Goal: Task Accomplishment & Management: Use online tool/utility

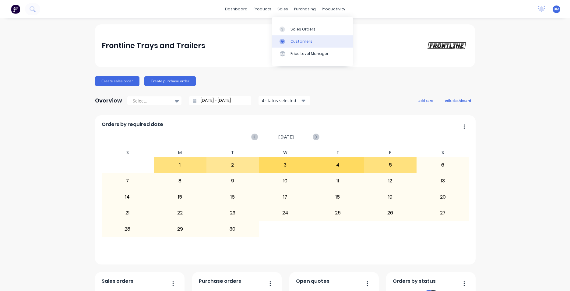
click at [299, 40] on div "Customers" at bounding box center [302, 41] width 22 height 5
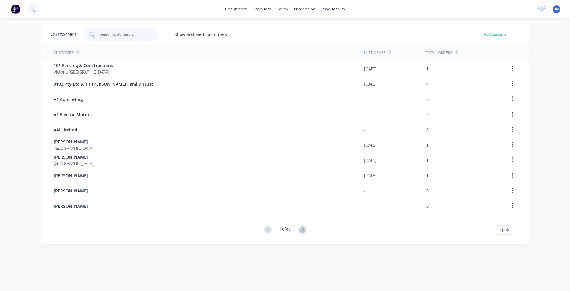
click at [112, 34] on input "text" at bounding box center [129, 34] width 59 height 12
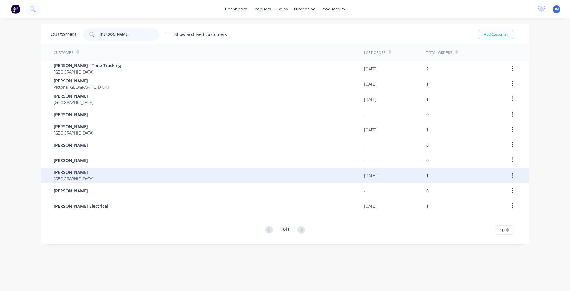
type input "[PERSON_NAME]"
click at [85, 173] on div "[PERSON_NAME] [GEOGRAPHIC_DATA]" at bounding box center [209, 175] width 311 height 15
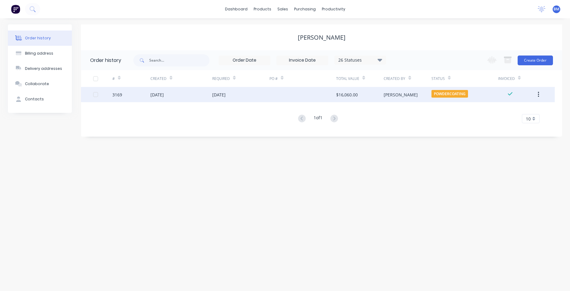
click at [163, 93] on div "[DATE]" at bounding box center [156, 94] width 13 height 6
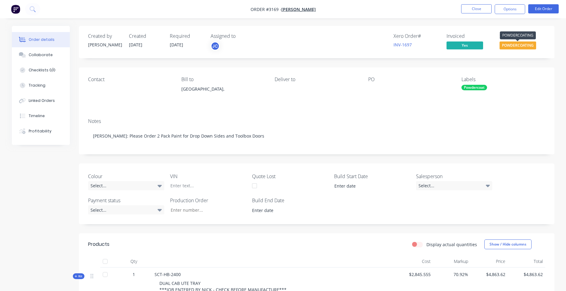
click at [515, 44] on span "POWDERCOATING" at bounding box center [517, 45] width 37 height 8
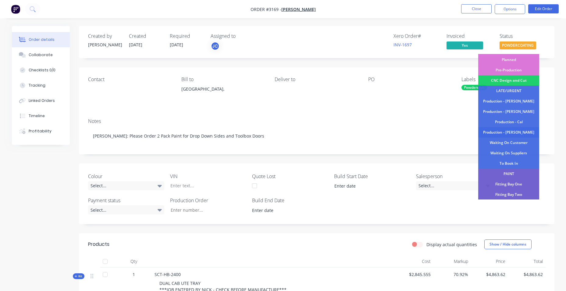
scroll to position [61, 0]
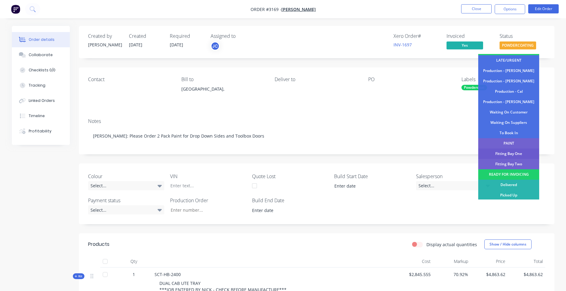
click at [504, 153] on div "Fitting Bay One" at bounding box center [508, 153] width 61 height 10
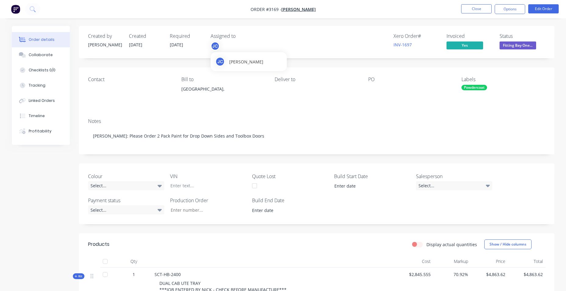
click at [215, 49] on div "JC" at bounding box center [214, 45] width 9 height 9
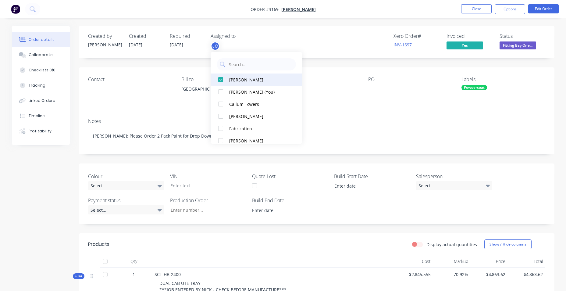
click at [221, 81] on div at bounding box center [220, 79] width 12 height 12
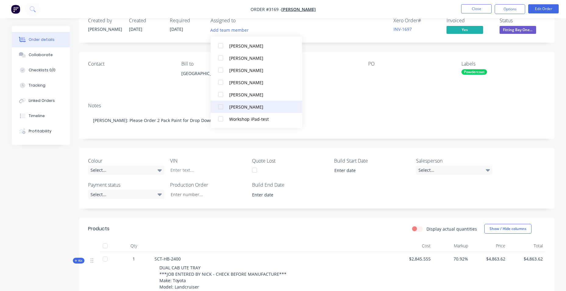
scroll to position [30, 0]
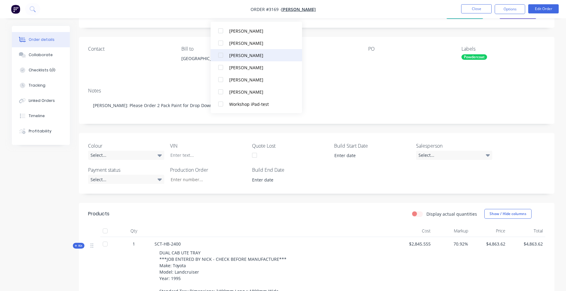
click at [263, 53] on div "[PERSON_NAME]" at bounding box center [259, 55] width 61 height 6
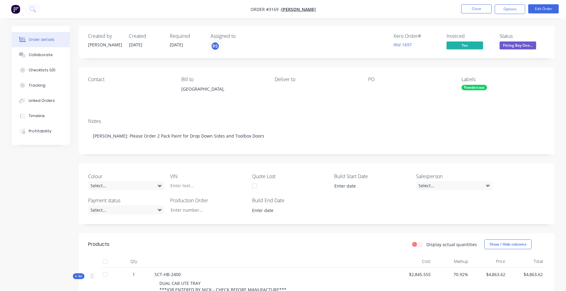
click at [476, 89] on div "Powdercoat" at bounding box center [474, 87] width 26 height 5
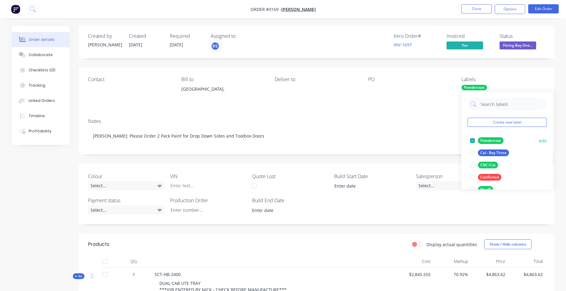
click at [471, 139] on div at bounding box center [472, 140] width 12 height 12
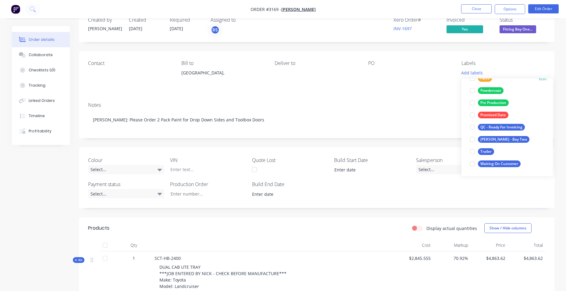
scroll to position [30, 0]
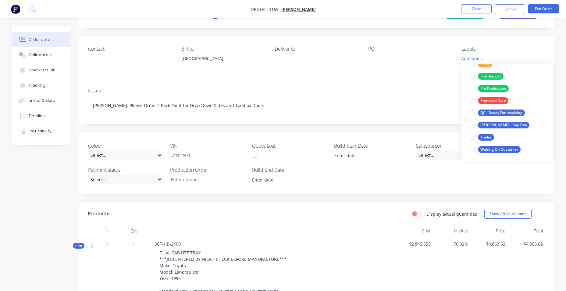
click at [436, 78] on div "Contact Bill to [GEOGRAPHIC_DATA], Deliver to PO Labels Add labels" at bounding box center [316, 60] width 475 height 46
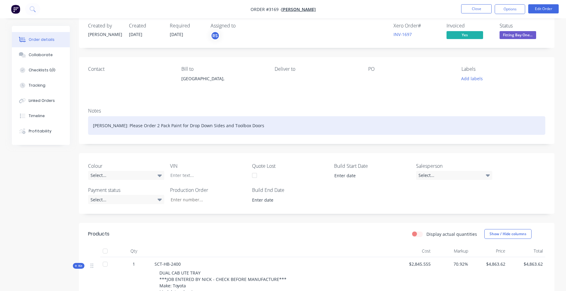
scroll to position [0, 0]
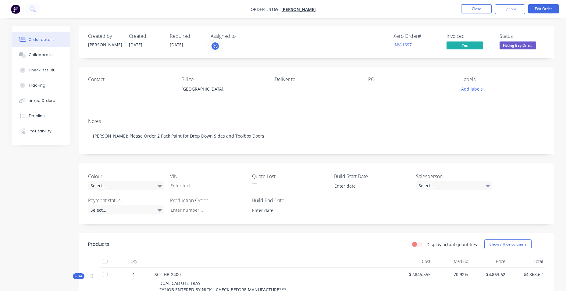
click at [526, 10] on ul "Close Options Edit Order" at bounding box center [510, 9] width 112 height 10
click at [516, 10] on button "Options" at bounding box center [509, 9] width 30 height 10
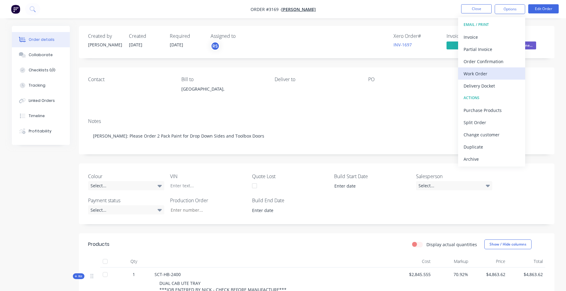
click at [494, 69] on div "Work Order" at bounding box center [491, 73] width 56 height 9
click at [482, 74] on div "Custom" at bounding box center [491, 73] width 56 height 9
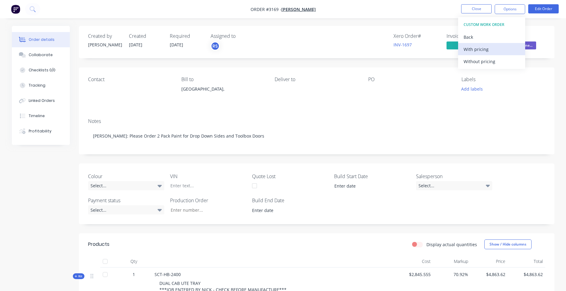
click at [482, 49] on div "With pricing" at bounding box center [491, 49] width 56 height 9
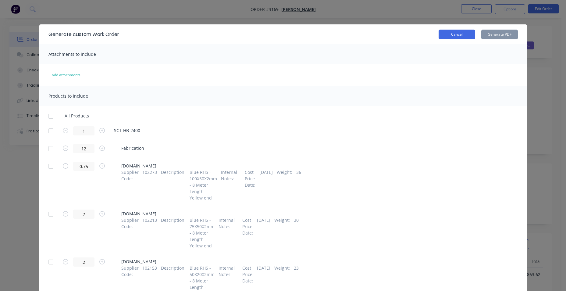
click at [466, 37] on button "Cancel" at bounding box center [456, 35] width 37 height 10
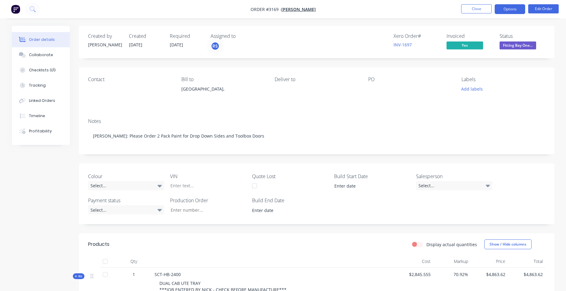
click at [511, 7] on button "Options" at bounding box center [509, 9] width 30 height 10
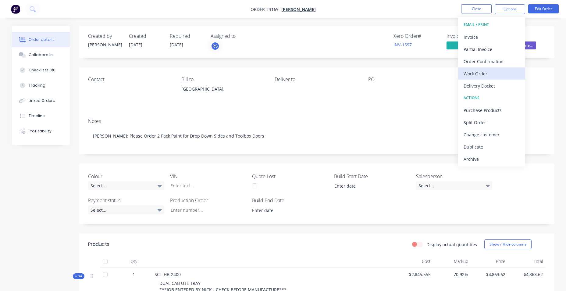
click at [487, 74] on div "Work Order" at bounding box center [491, 73] width 56 height 9
click at [486, 73] on div "Custom" at bounding box center [491, 73] width 56 height 9
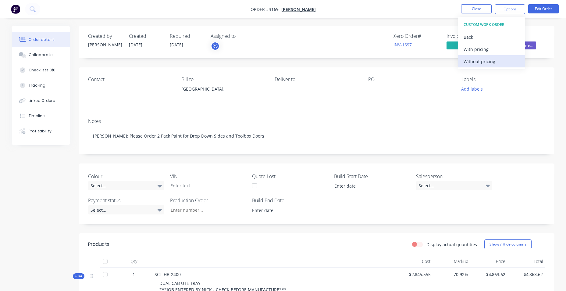
click at [488, 62] on div "Without pricing" at bounding box center [491, 61] width 56 height 9
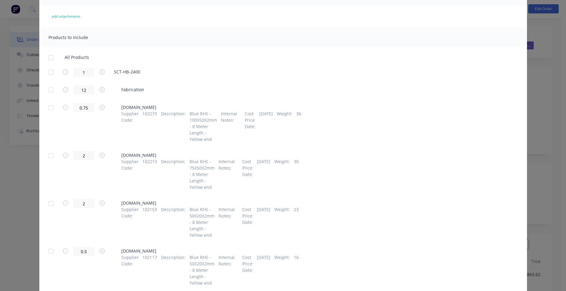
scroll to position [61, 0]
click at [64, 106] on icon "button" at bounding box center [65, 104] width 5 height 5
click at [48, 68] on div at bounding box center [51, 70] width 12 height 12
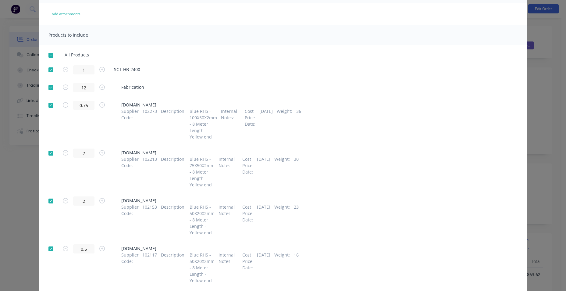
click at [48, 87] on div at bounding box center [51, 87] width 12 height 12
click at [47, 105] on div at bounding box center [51, 105] width 12 height 12
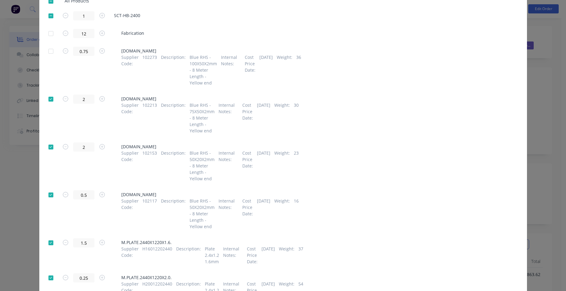
scroll to position [152, 0]
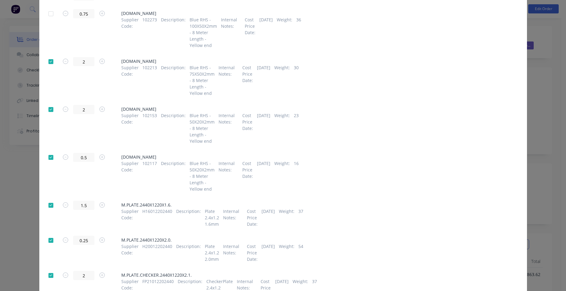
click at [49, 59] on div at bounding box center [51, 61] width 12 height 12
click at [47, 109] on div at bounding box center [51, 109] width 12 height 12
click at [47, 159] on div at bounding box center [51, 157] width 12 height 12
click at [46, 207] on div at bounding box center [51, 205] width 12 height 12
click at [48, 242] on div at bounding box center [51, 240] width 12 height 12
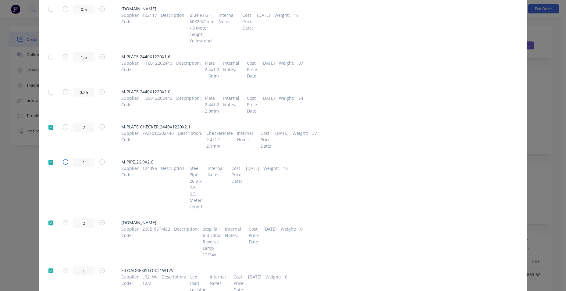
scroll to position [305, 0]
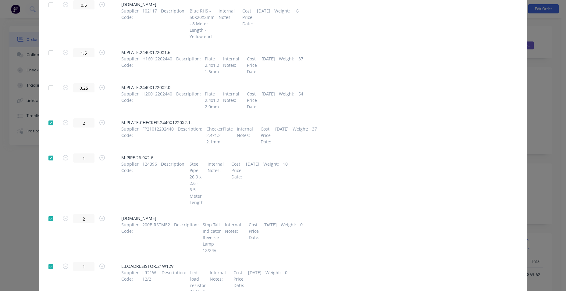
drag, startPoint x: 48, startPoint y: 123, endPoint x: 48, endPoint y: 131, distance: 8.0
click at [48, 122] on div at bounding box center [51, 123] width 12 height 12
click at [49, 158] on div at bounding box center [51, 158] width 12 height 12
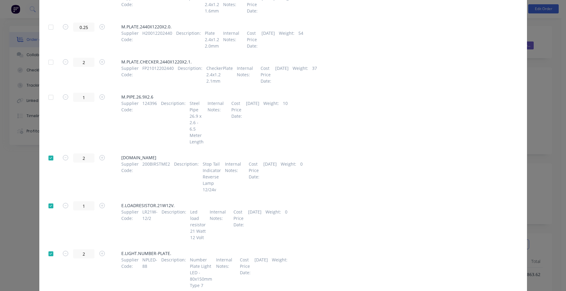
scroll to position [366, 0]
click at [50, 157] on div at bounding box center [51, 157] width 12 height 12
click at [50, 202] on div at bounding box center [51, 205] width 12 height 12
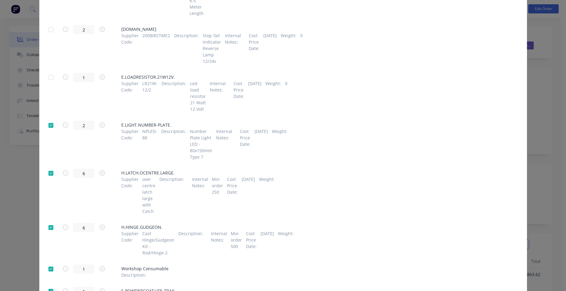
scroll to position [518, 0]
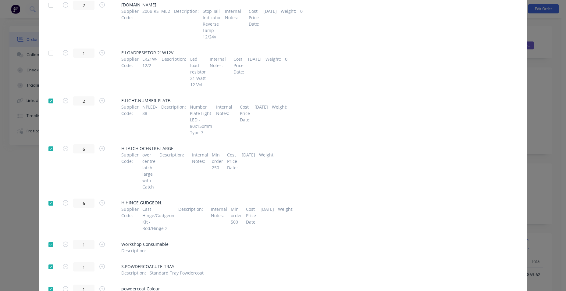
click at [47, 105] on div at bounding box center [51, 101] width 12 height 12
click at [48, 155] on div at bounding box center [51, 149] width 12 height 12
click at [48, 207] on div at bounding box center [51, 203] width 12 height 12
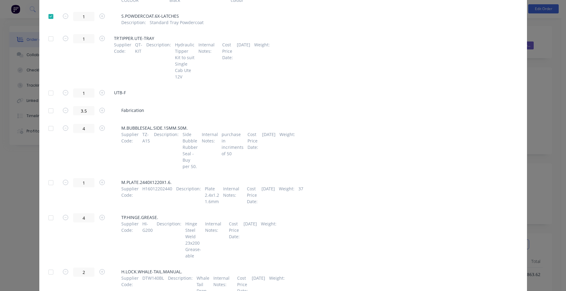
scroll to position [822, 0]
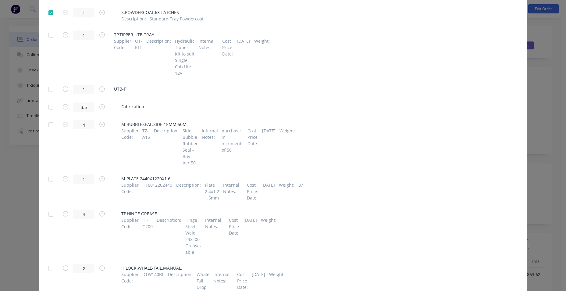
click at [49, 131] on div at bounding box center [51, 124] width 12 height 12
click at [48, 95] on div at bounding box center [51, 89] width 12 height 12
click at [48, 131] on div at bounding box center [51, 124] width 12 height 12
click at [47, 113] on div at bounding box center [51, 107] width 12 height 12
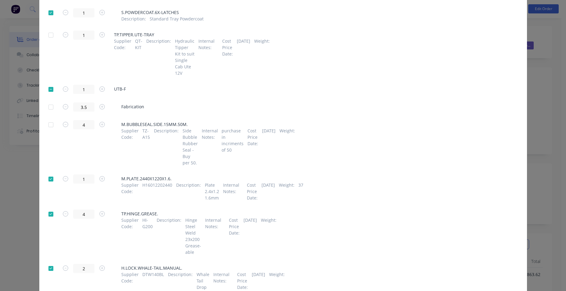
click at [54, 185] on div at bounding box center [51, 179] width 12 height 12
click at [49, 220] on div at bounding box center [51, 214] width 12 height 12
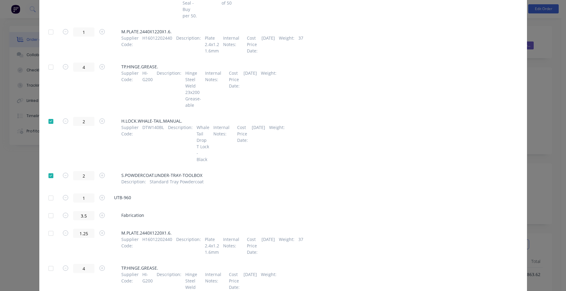
scroll to position [975, 0]
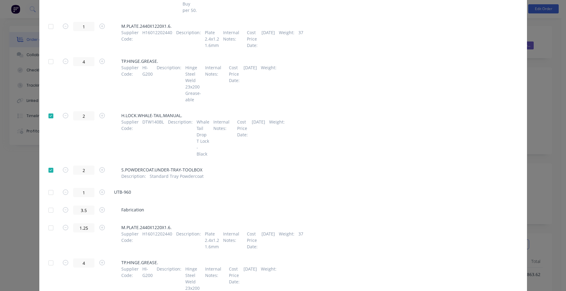
click at [50, 118] on div at bounding box center [51, 116] width 12 height 12
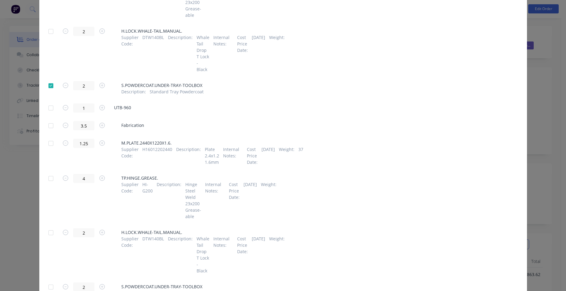
scroll to position [1066, 0]
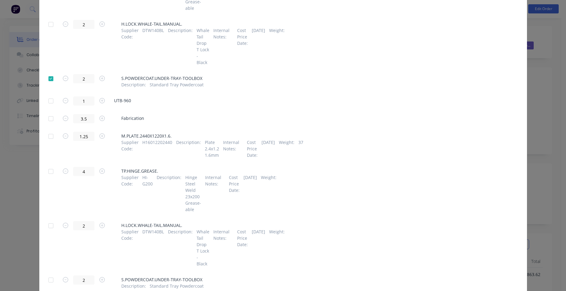
click at [51, 107] on div at bounding box center [51, 101] width 12 height 12
click at [50, 85] on div at bounding box center [51, 79] width 12 height 12
drag, startPoint x: 49, startPoint y: 126, endPoint x: 50, endPoint y: 134, distance: 8.0
click at [50, 125] on div at bounding box center [51, 118] width 12 height 12
click at [47, 142] on div at bounding box center [51, 136] width 12 height 12
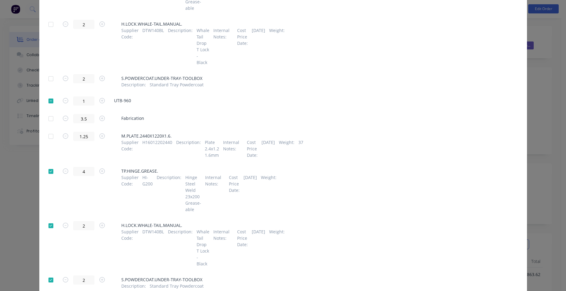
click at [49, 177] on div at bounding box center [51, 171] width 12 height 12
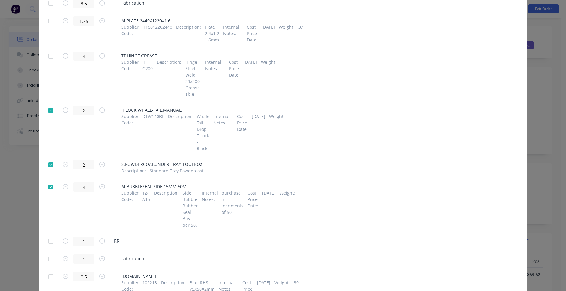
scroll to position [1218, 0]
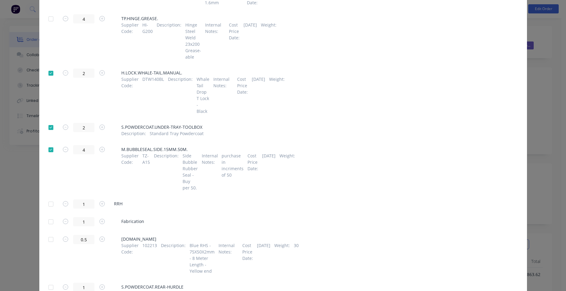
click at [48, 79] on div at bounding box center [51, 73] width 12 height 12
click at [48, 133] on div at bounding box center [51, 127] width 12 height 12
click at [50, 156] on div at bounding box center [51, 149] width 12 height 12
click at [49, 210] on div at bounding box center [51, 204] width 12 height 12
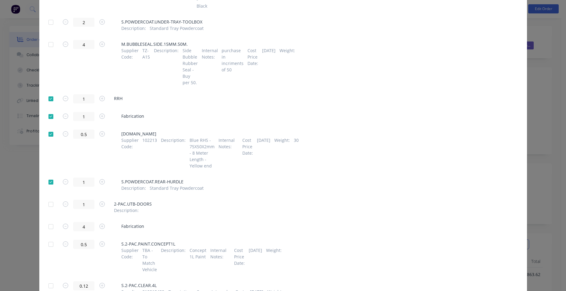
scroll to position [1340, 0]
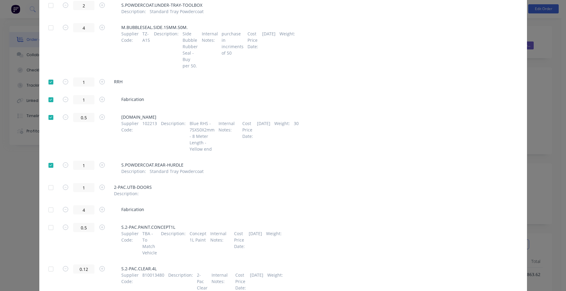
click at [47, 105] on div at bounding box center [51, 100] width 12 height 12
click at [48, 123] on div at bounding box center [51, 117] width 12 height 12
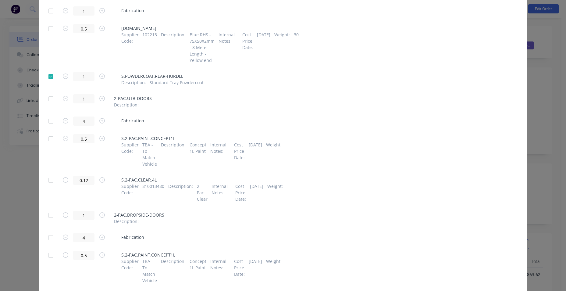
scroll to position [1432, 0]
click at [49, 80] on div at bounding box center [51, 74] width 12 height 12
click at [48, 102] on div at bounding box center [51, 96] width 12 height 12
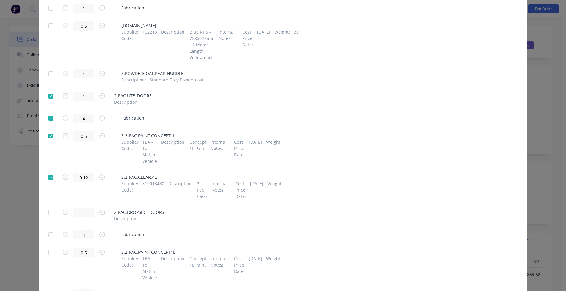
click at [48, 124] on div at bounding box center [51, 118] width 12 height 12
click at [46, 142] on div at bounding box center [51, 136] width 12 height 12
click at [49, 183] on div at bounding box center [51, 177] width 12 height 12
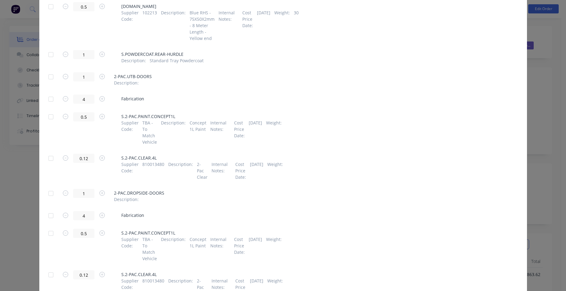
scroll to position [1523, 0]
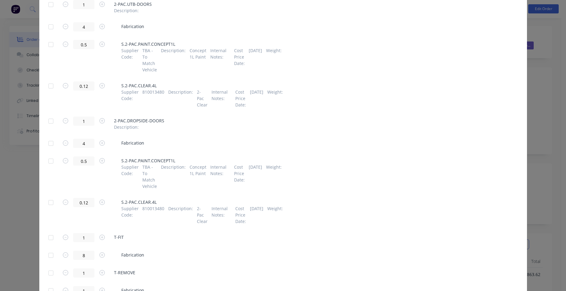
click at [48, 127] on div at bounding box center [51, 121] width 12 height 12
click at [48, 149] on div at bounding box center [51, 143] width 12 height 12
click at [48, 165] on div at bounding box center [51, 161] width 12 height 12
click at [49, 208] on div at bounding box center [51, 202] width 12 height 12
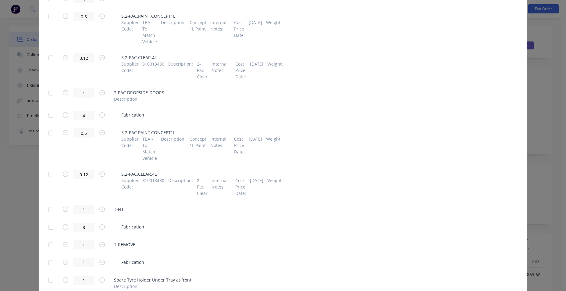
scroll to position [1583, 0]
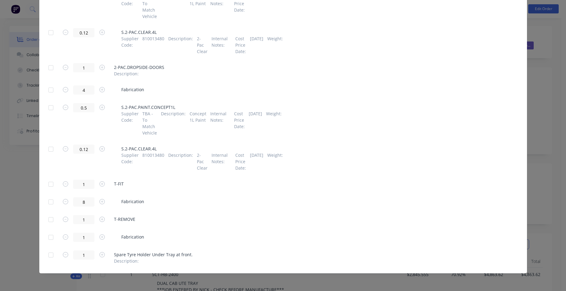
click at [48, 183] on div at bounding box center [51, 184] width 12 height 12
click at [49, 202] on div at bounding box center [51, 202] width 12 height 12
click at [48, 238] on div at bounding box center [51, 237] width 12 height 12
click at [50, 255] on div at bounding box center [51, 255] width 12 height 12
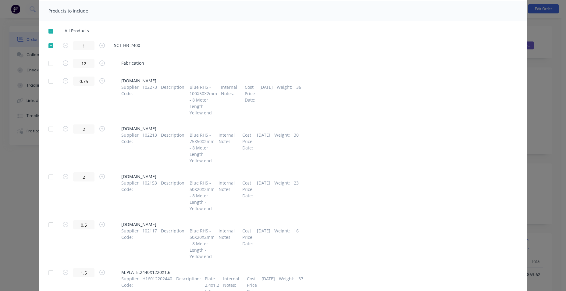
scroll to position [0, 0]
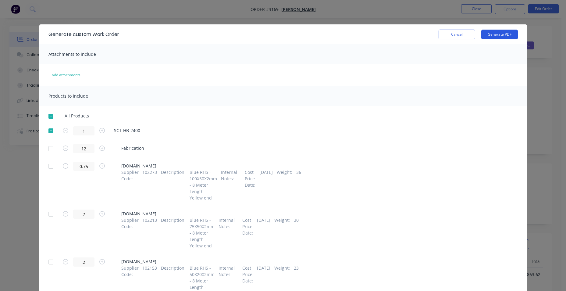
click at [490, 33] on button "Generate PDF" at bounding box center [499, 35] width 37 height 10
drag, startPoint x: 452, startPoint y: 31, endPoint x: 443, endPoint y: 36, distance: 10.1
click at [451, 31] on button "Cancel" at bounding box center [456, 35] width 37 height 10
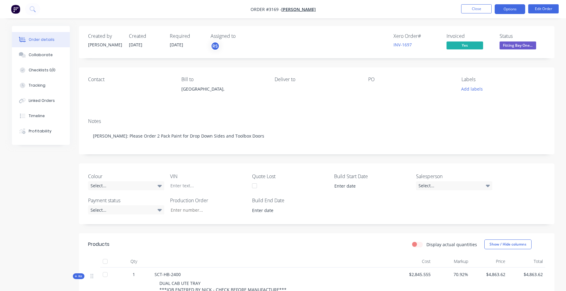
click at [512, 9] on button "Options" at bounding box center [509, 9] width 30 height 10
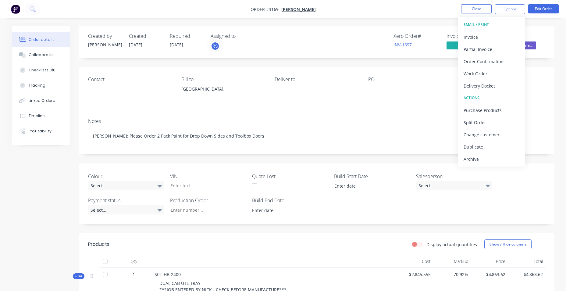
click at [548, 71] on div "Contact Bill to [GEOGRAPHIC_DATA], Deliver to PO Labels Add labels" at bounding box center [316, 90] width 475 height 46
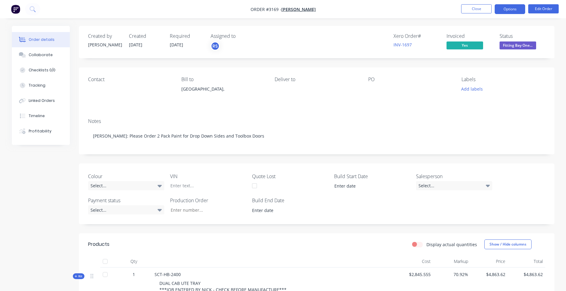
click at [513, 6] on button "Options" at bounding box center [509, 9] width 30 height 10
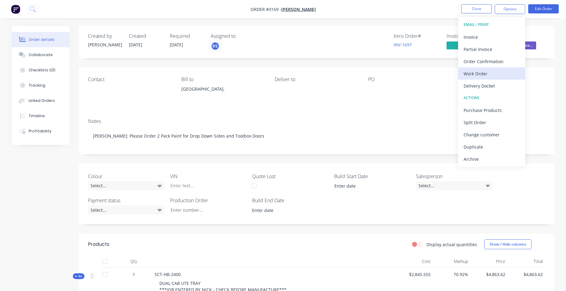
click at [490, 78] on button "Work Order" at bounding box center [491, 73] width 67 height 12
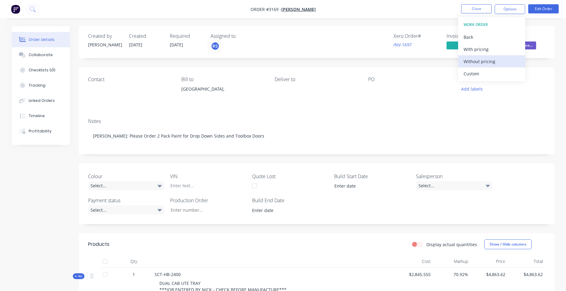
click at [498, 63] on div "Without pricing" at bounding box center [491, 61] width 56 height 9
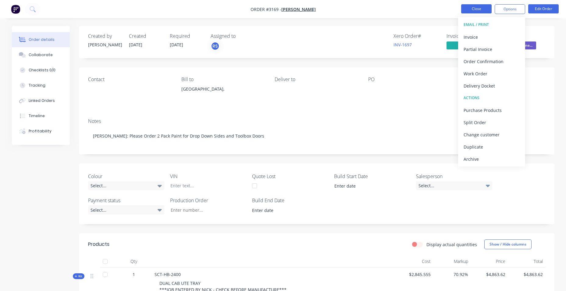
click at [485, 11] on button "Close" at bounding box center [476, 8] width 30 height 9
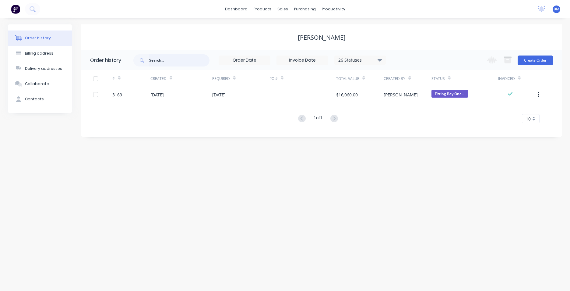
click at [163, 63] on input "text" at bounding box center [179, 60] width 60 height 12
click at [30, 10] on icon at bounding box center [32, 8] width 5 height 5
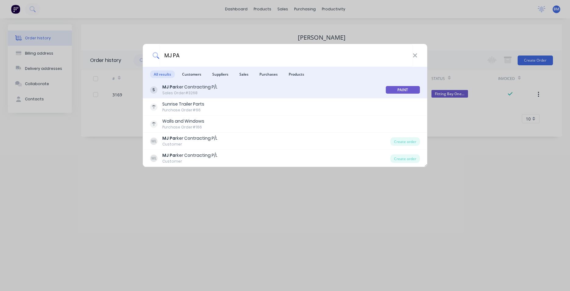
type input "MJ PA"
click at [190, 90] on div "MJ Pa rker Contracting P/L" at bounding box center [189, 87] width 55 height 6
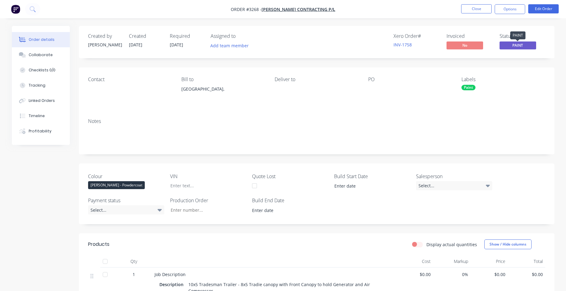
click at [512, 45] on span "PAINT" at bounding box center [517, 45] width 37 height 8
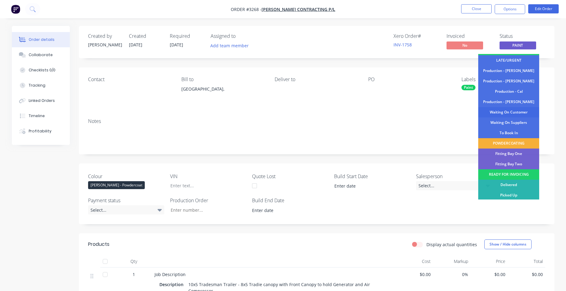
scroll to position [62, 0]
click at [506, 155] on div "Fitting Bay One" at bounding box center [508, 152] width 61 height 10
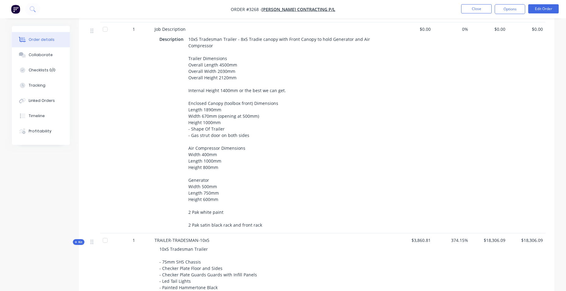
scroll to position [0, 0]
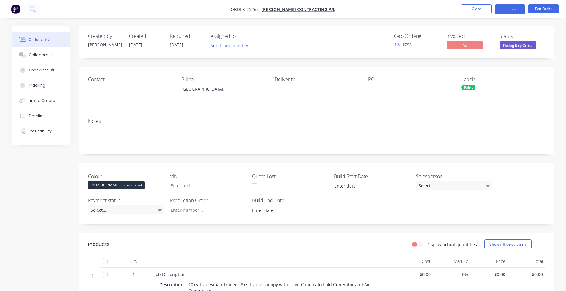
click at [510, 13] on button "Options" at bounding box center [509, 9] width 30 height 10
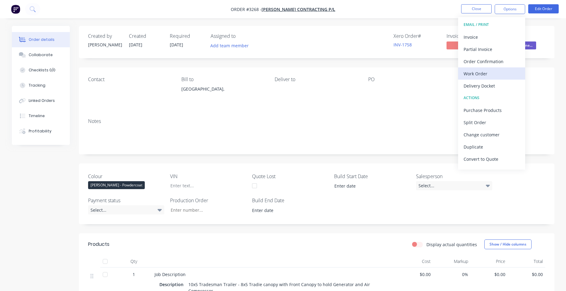
click at [499, 73] on div "Work Order" at bounding box center [491, 73] width 56 height 9
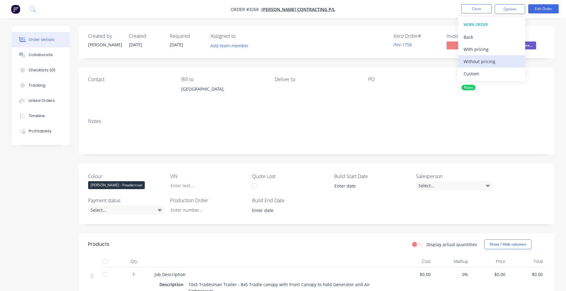
click at [491, 62] on div "Without pricing" at bounding box center [491, 61] width 56 height 9
